Goal: Task Accomplishment & Management: Manage account settings

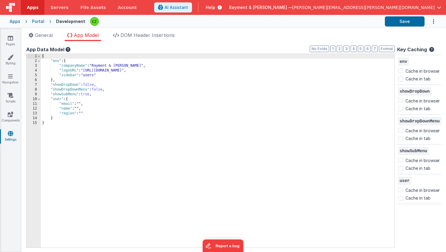
click at [147, 132] on div "{ "env" : { "companyName" : "Rayment & [PERSON_NAME]" , "logoURL" : "[URL][DOMA…" at bounding box center [218, 155] width 354 height 203
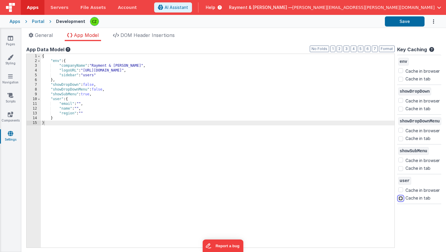
click at [400, 198] on input "Cache in tab" at bounding box center [400, 198] width 5 height 5
checkbox input "true"
click at [310, 205] on div "{ "env" : { "companyName" : "Rayment & [PERSON_NAME]" , "logoURL" : "[URL][DOMA…" at bounding box center [218, 155] width 354 height 203
click at [9, 114] on icon at bounding box center [10, 115] width 5 height 6
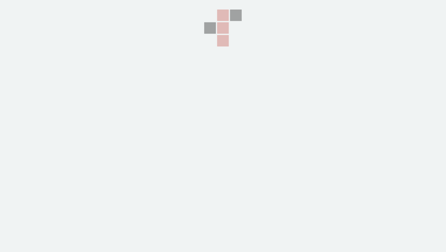
click at [9, 117] on section at bounding box center [223, 63] width 446 height 126
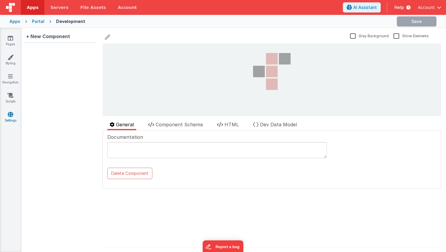
click at [9, 116] on icon at bounding box center [10, 115] width 5 height 6
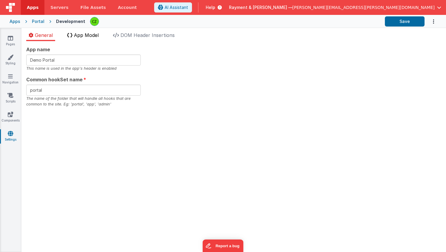
click at [77, 40] on li "App Model" at bounding box center [83, 37] width 36 height 10
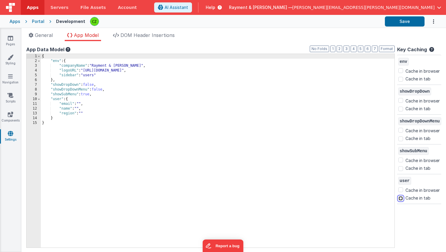
click at [401, 197] on input "Cache in tab" at bounding box center [400, 198] width 5 height 5
checkbox input "true"
click at [400, 191] on input "Cache in browser" at bounding box center [400, 190] width 5 height 5
click at [399, 189] on input "Cache in browser" at bounding box center [400, 190] width 5 height 5
checkbox input "false"
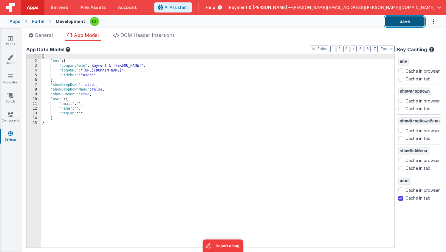
click at [395, 18] on button "Save" at bounding box center [405, 21] width 40 height 10
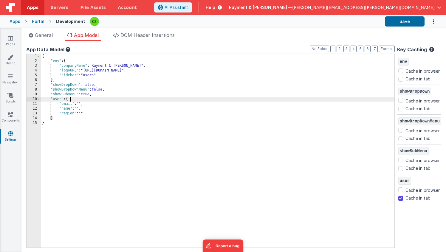
click at [278, 101] on div "{ "env" : { "companyName" : "Rayment & [PERSON_NAME]" , "logoURL" : "[URL][DOMA…" at bounding box center [218, 155] width 354 height 203
click at [310, 25] on div at bounding box center [235, 21] width 290 height 10
